Goal: Task Accomplishment & Management: Use online tool/utility

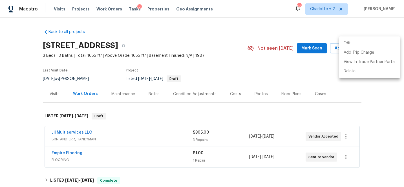
scroll to position [114, 0]
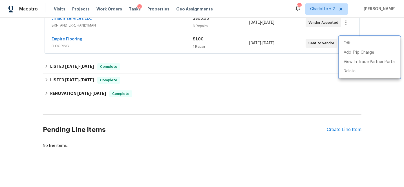
click at [157, 92] on div at bounding box center [202, 93] width 404 height 187
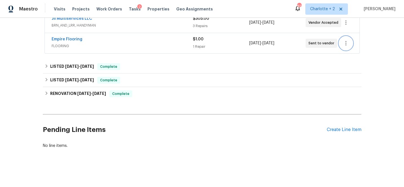
scroll to position [0, 0]
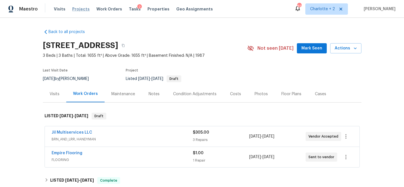
click at [78, 10] on span "Projects" at bounding box center [80, 9] width 17 height 6
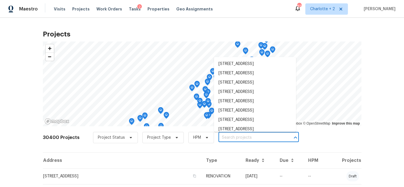
click at [234, 135] on input "text" at bounding box center [251, 137] width 65 height 9
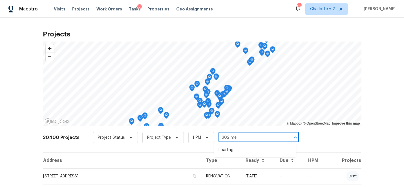
type input "302 [PERSON_NAME]"
click at [251, 151] on li "[STREET_ADDRESS][PERSON_NAME]" at bounding box center [255, 149] width 82 height 9
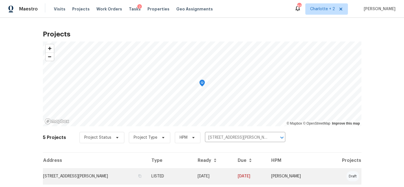
click at [231, 173] on td "[DATE]" at bounding box center [213, 176] width 40 height 16
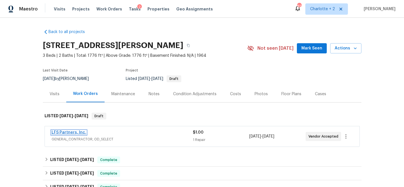
click at [76, 130] on link "LFS Partners, Inc." at bounding box center [69, 132] width 35 height 4
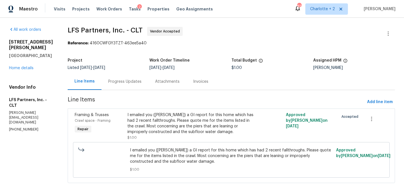
click at [168, 120] on div "I emailed you ([PERSON_NAME]) a GI report for this home which has had 2 recent …" at bounding box center [192, 123] width 129 height 23
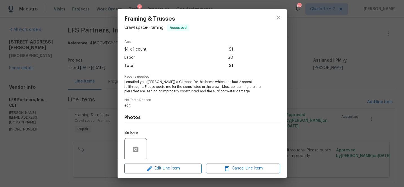
scroll to position [22, 0]
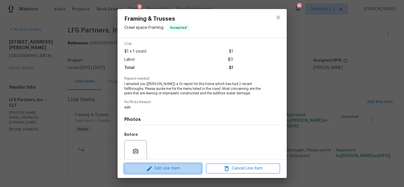
click at [166, 170] on span "Edit Line Item" at bounding box center [163, 168] width 74 height 7
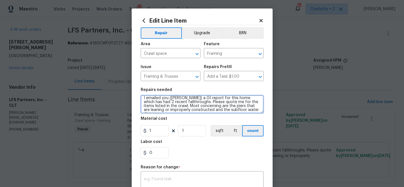
scroll to position [0, 0]
drag, startPoint x: 249, startPoint y: 109, endPoint x: 143, endPoint y: 98, distance: 106.5
click at [143, 98] on textarea "I emailed you ([PERSON_NAME]) a GI report for this home which has had 2 recent …" at bounding box center [202, 104] width 123 height 18
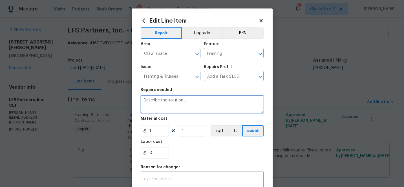
click at [155, 102] on textarea at bounding box center [202, 104] width 123 height 18
type textarea "R"
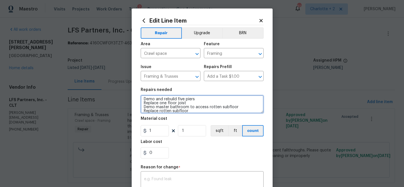
scroll to position [5, 0]
type textarea "Demo and rebuild five piers Replace one floor joist Demo master bathroom to acc…"
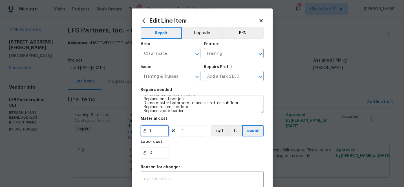
click at [156, 130] on input "1" at bounding box center [155, 130] width 28 height 11
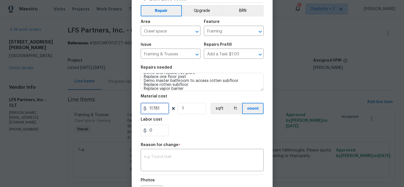
scroll to position [30, 0]
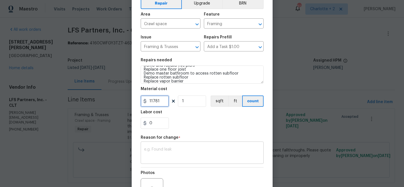
type input "11781"
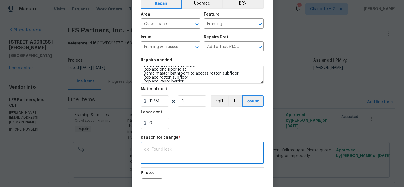
click at [167, 154] on textarea at bounding box center [202, 153] width 116 height 12
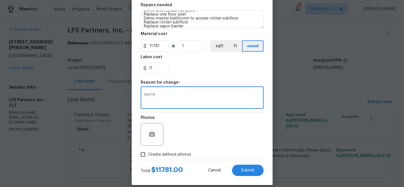
scroll to position [91, 0]
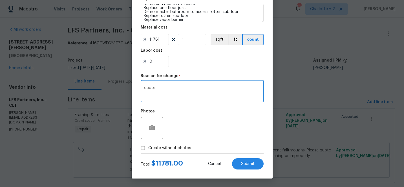
type textarea "quote"
click at [144, 148] on input "Create without photos" at bounding box center [143, 148] width 11 height 11
checkbox input "true"
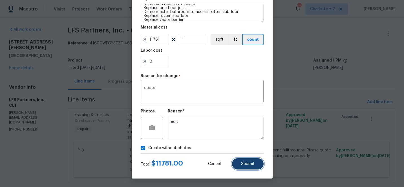
click at [244, 165] on span "Submit" at bounding box center [248, 164] width 14 height 4
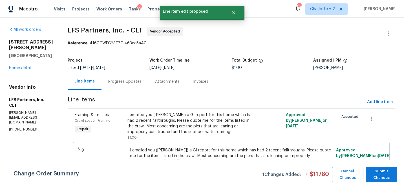
scroll to position [0, 0]
click at [191, 126] on div "I emailed you ([PERSON_NAME]) a GI report for this home which has had 2 recent …" at bounding box center [192, 123] width 129 height 23
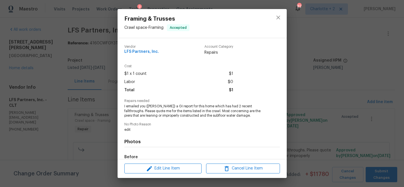
scroll to position [68, 0]
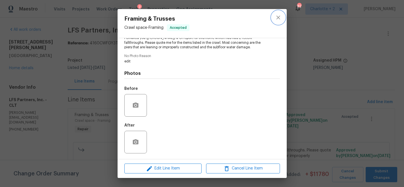
click at [279, 19] on icon "close" at bounding box center [278, 17] width 7 height 7
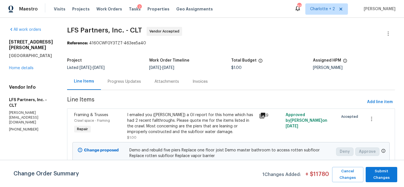
click at [171, 125] on div "I emailed you ([PERSON_NAME]) a GI report for this home which has had 2 recent …" at bounding box center [191, 123] width 129 height 23
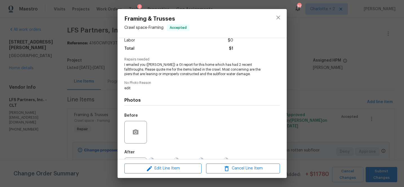
scroll to position [68, 0]
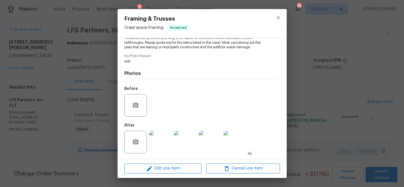
click at [161, 142] on img at bounding box center [160, 142] width 23 height 23
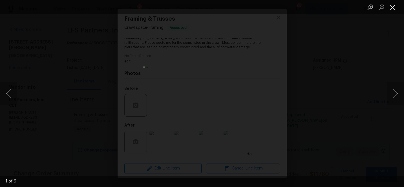
click at [393, 6] on button "Close lightbox" at bounding box center [392, 7] width 11 height 10
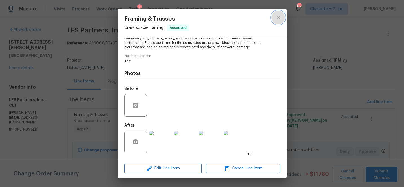
click at [279, 18] on icon "close" at bounding box center [278, 17] width 7 height 7
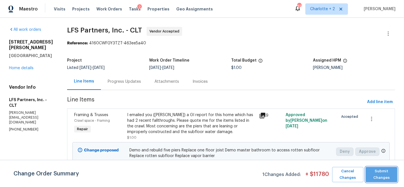
click at [385, 179] on span "Submit Changes" at bounding box center [382, 174] width 26 height 13
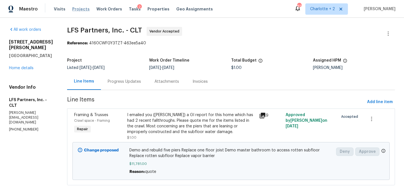
click at [81, 9] on span "Projects" at bounding box center [80, 9] width 17 height 6
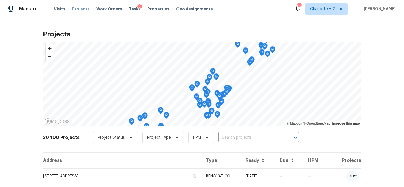
click at [81, 10] on span "Projects" at bounding box center [80, 9] width 17 height 6
click at [248, 139] on input "text" at bounding box center [251, 137] width 65 height 9
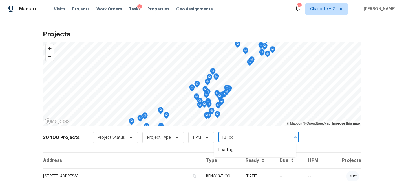
type input "121 col"
click at [252, 151] on li "121 Coley Rd, Salisbury, NC 28146" at bounding box center [255, 149] width 82 height 9
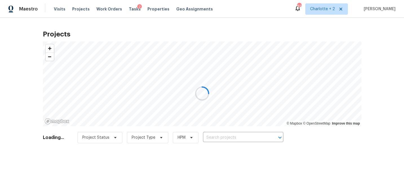
type input "121 Coley Rd, Salisbury, NC 28146"
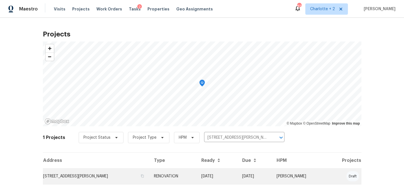
click at [249, 178] on td "09/29/25" at bounding box center [255, 176] width 34 height 16
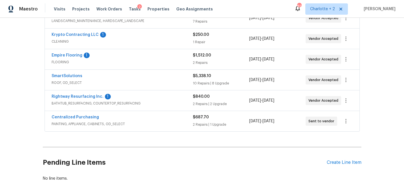
scroll to position [119, 0]
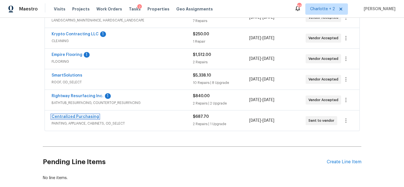
click at [62, 118] on link "Centralized Purchasing" at bounding box center [75, 117] width 47 height 4
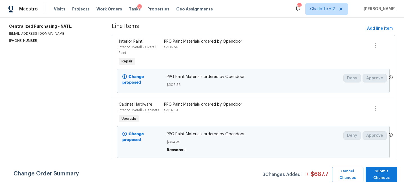
scroll to position [75, 0]
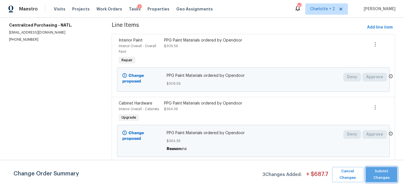
click at [380, 176] on span "Submit Changes" at bounding box center [382, 174] width 26 height 13
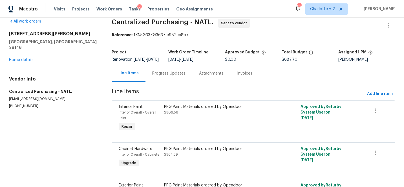
scroll to position [5, 0]
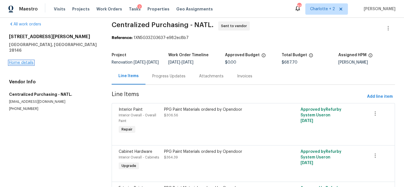
click at [23, 61] on link "Home details" at bounding box center [21, 63] width 25 height 4
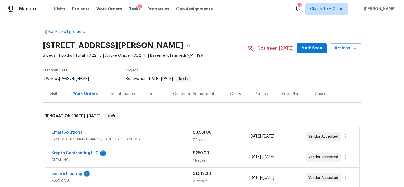
click at [234, 94] on div "Costs" at bounding box center [235, 94] width 11 height 6
